Goal: Answer question/provide support

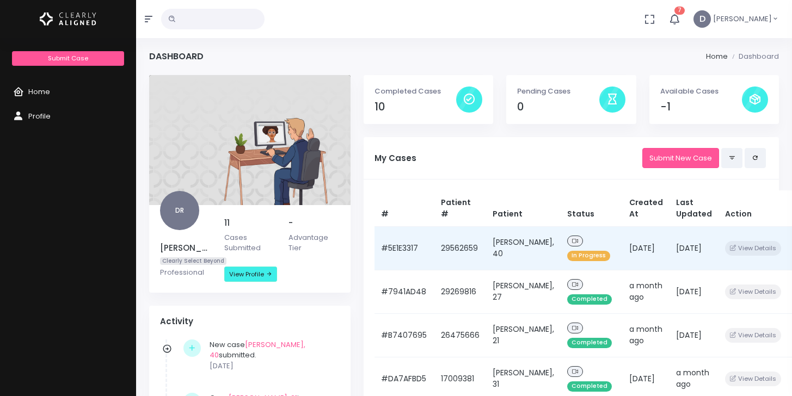
click at [632, 239] on td "[DATE]" at bounding box center [645, 248] width 47 height 44
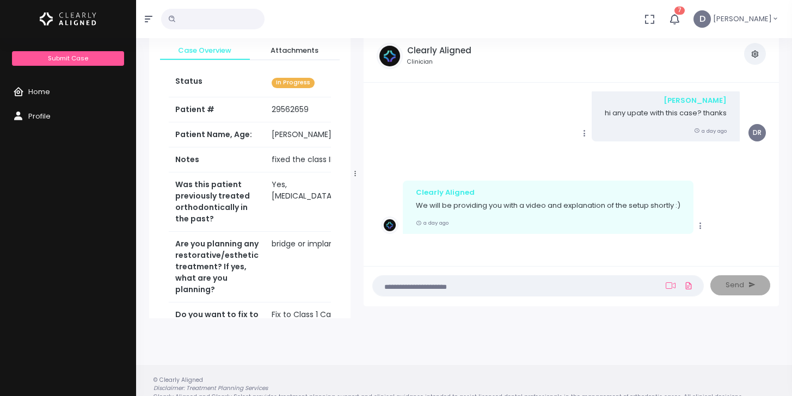
scroll to position [45, 0]
click at [575, 288] on textarea at bounding box center [516, 286] width 275 height 12
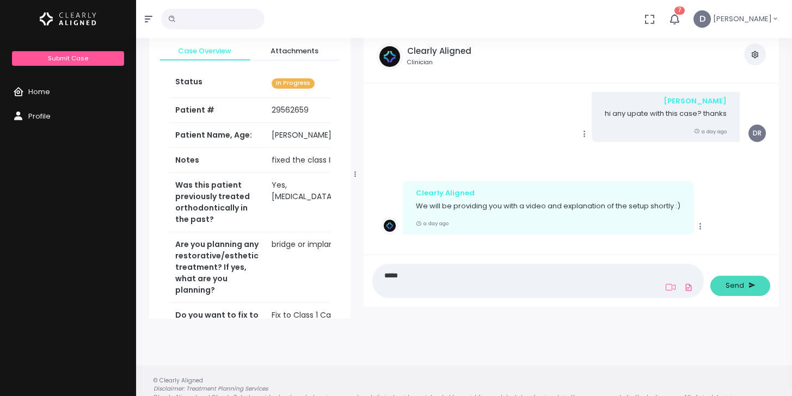
type textarea "****"
click at [726, 289] on span "Send" at bounding box center [734, 285] width 18 height 11
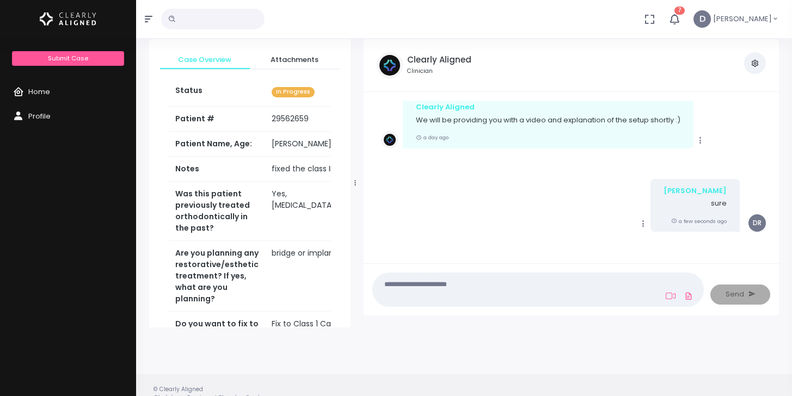
scroll to position [0, 0]
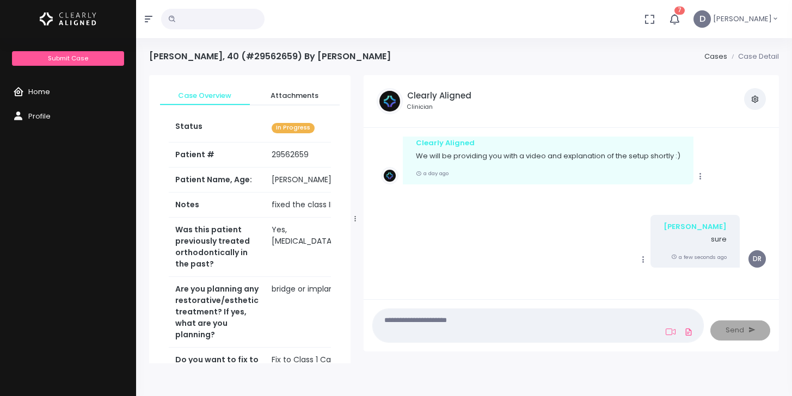
click at [67, 94] on link "Home" at bounding box center [68, 92] width 136 height 24
